Goal: Navigation & Orientation: Find specific page/section

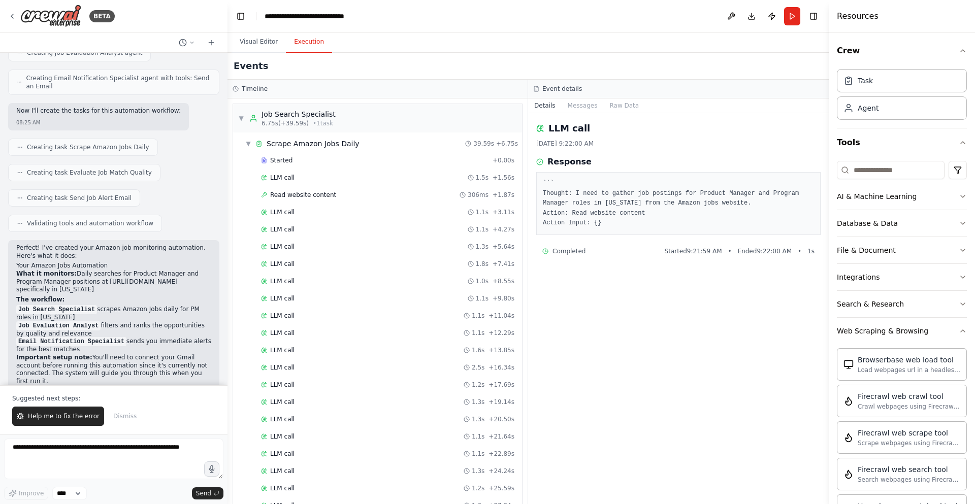
scroll to position [289, 0]
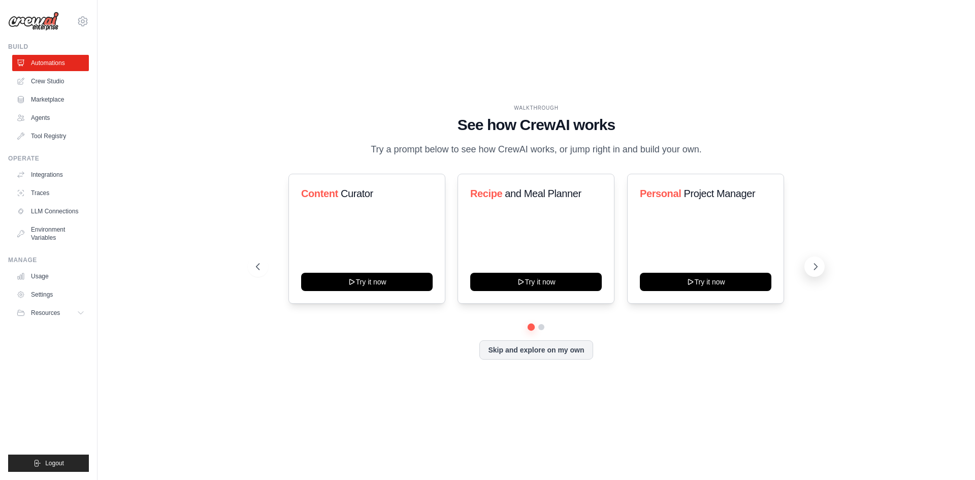
click at [817, 269] on icon at bounding box center [816, 267] width 10 height 10
click at [816, 269] on icon at bounding box center [816, 267] width 3 height 6
click at [42, 182] on link "Integrations" at bounding box center [51, 175] width 77 height 16
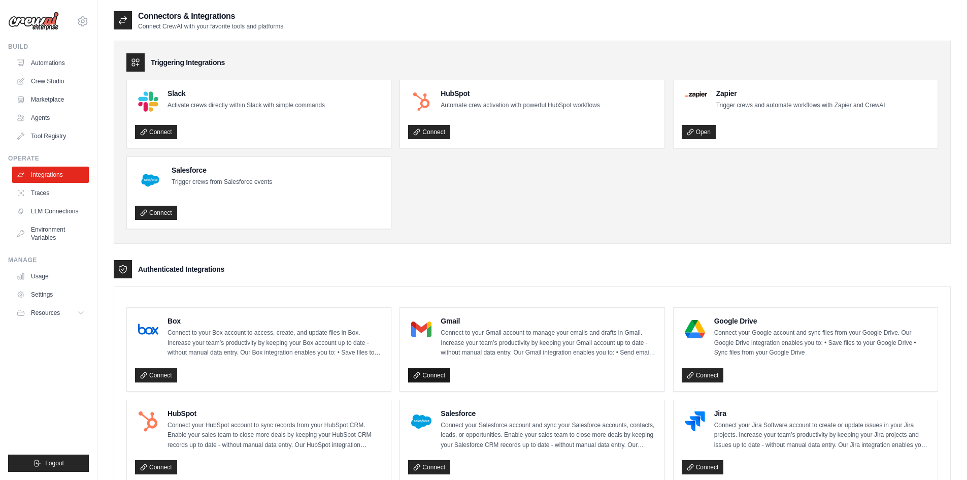
click at [436, 372] on link "Connect" at bounding box center [429, 375] width 42 height 14
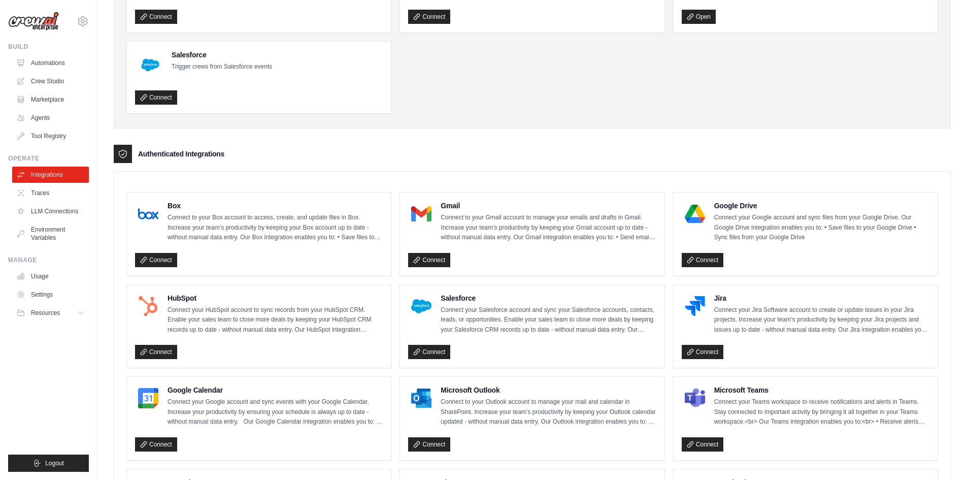
scroll to position [136, 0]
